Goal: Find specific page/section: Find specific page/section

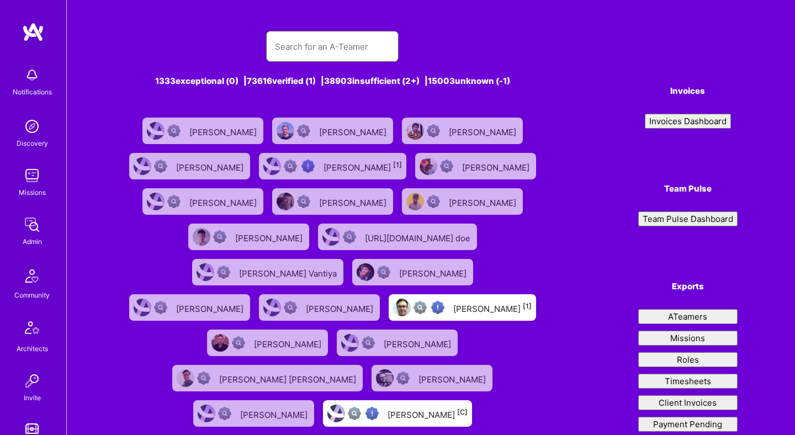
click at [313, 46] on input "text" at bounding box center [332, 47] width 115 height 28
paste input "[PERSON_NAME]"
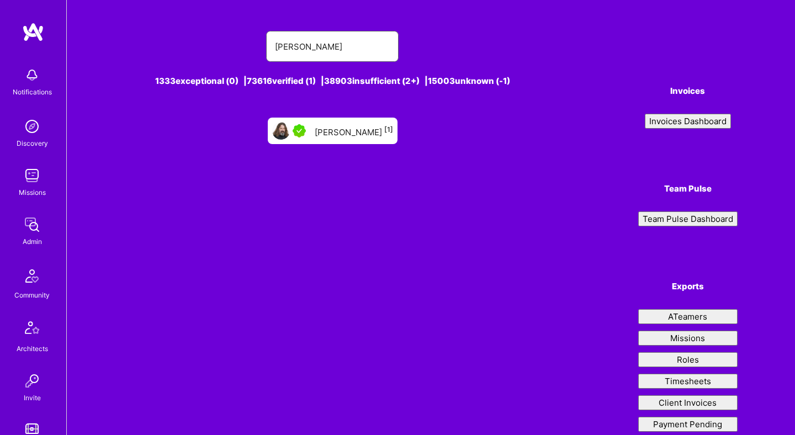
type input "[PERSON_NAME]"
click at [352, 127] on div "[PERSON_NAME] [1]" at bounding box center [354, 131] width 78 height 14
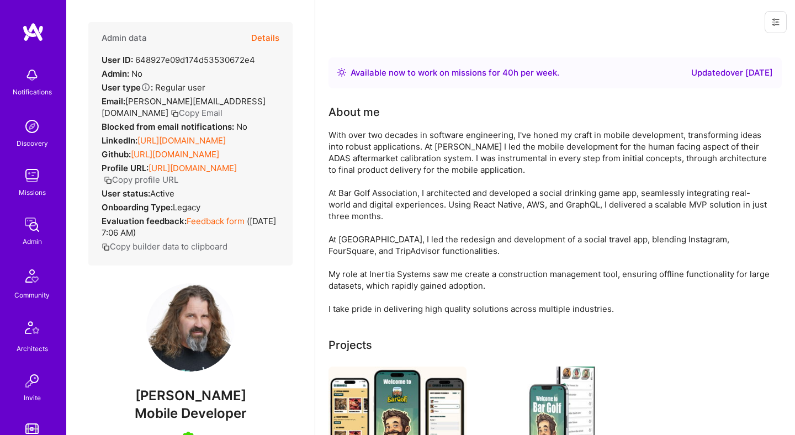
click at [269, 36] on button "Details" at bounding box center [265, 38] width 28 height 32
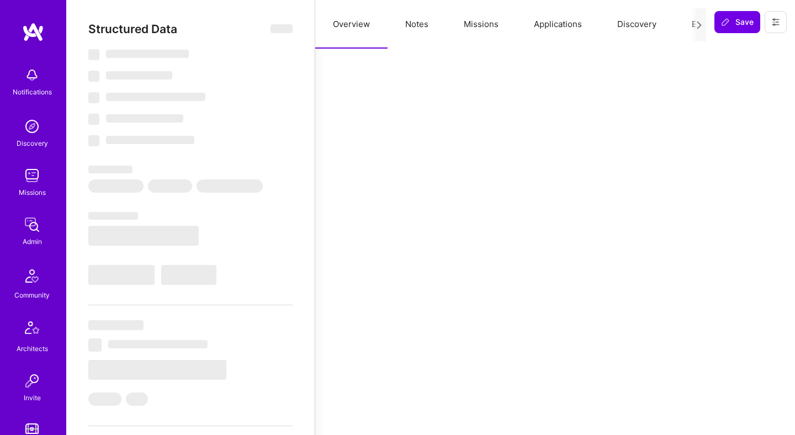
click at [476, 29] on button "Missions" at bounding box center [481, 24] width 70 height 49
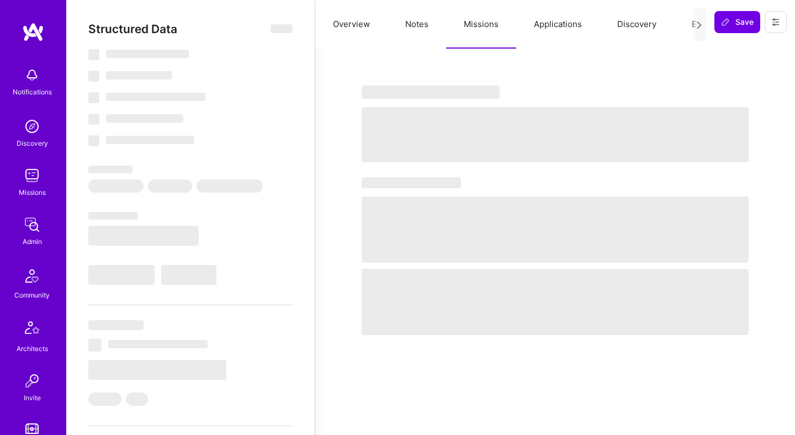
select select "Right Now"
select select "5"
select select "7"
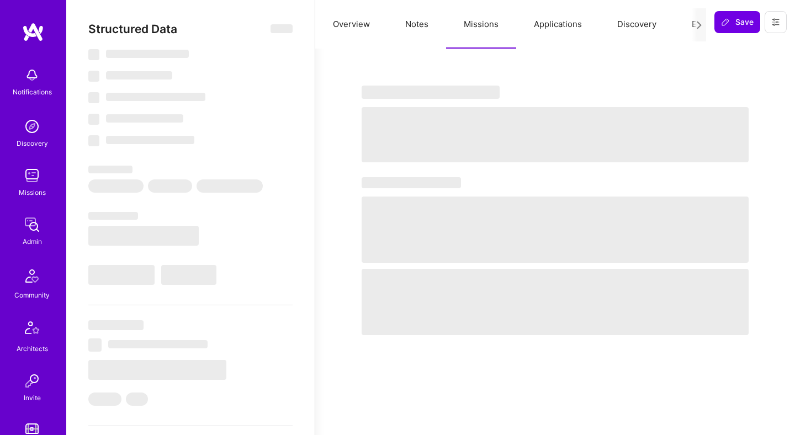
select select "US"
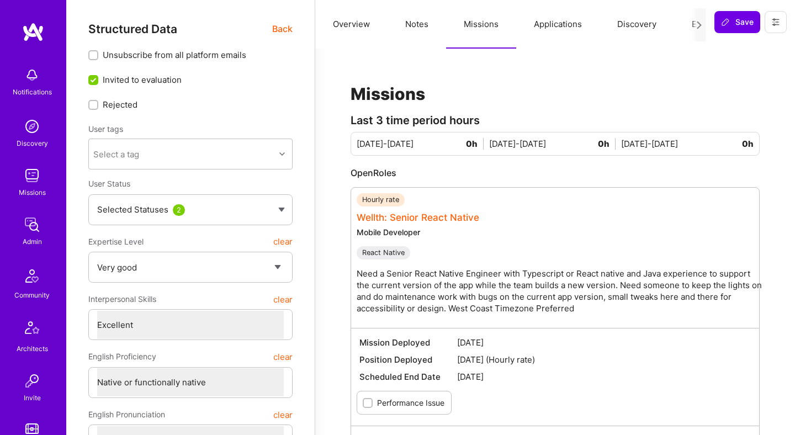
click at [453, 215] on link "Wellth: Senior React Native" at bounding box center [418, 217] width 123 height 11
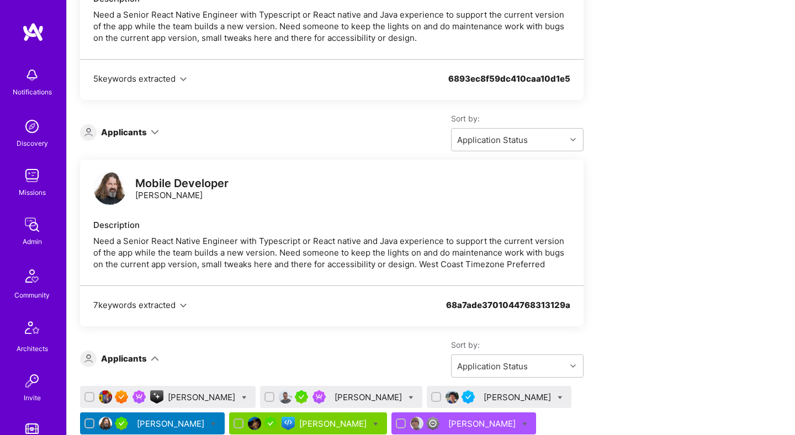
scroll to position [428, 0]
